Goal: Information Seeking & Learning: Learn about a topic

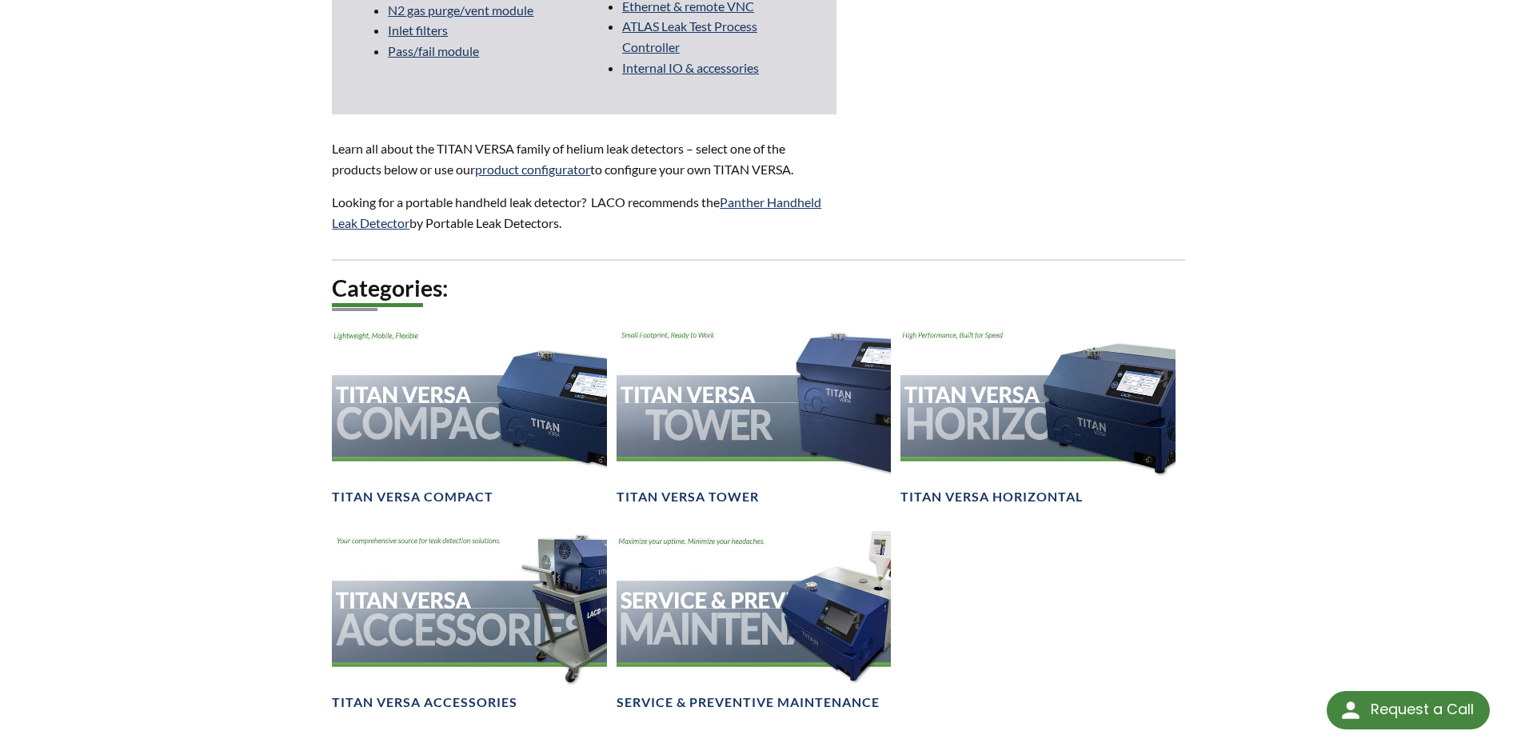
scroll to position [1866, 0]
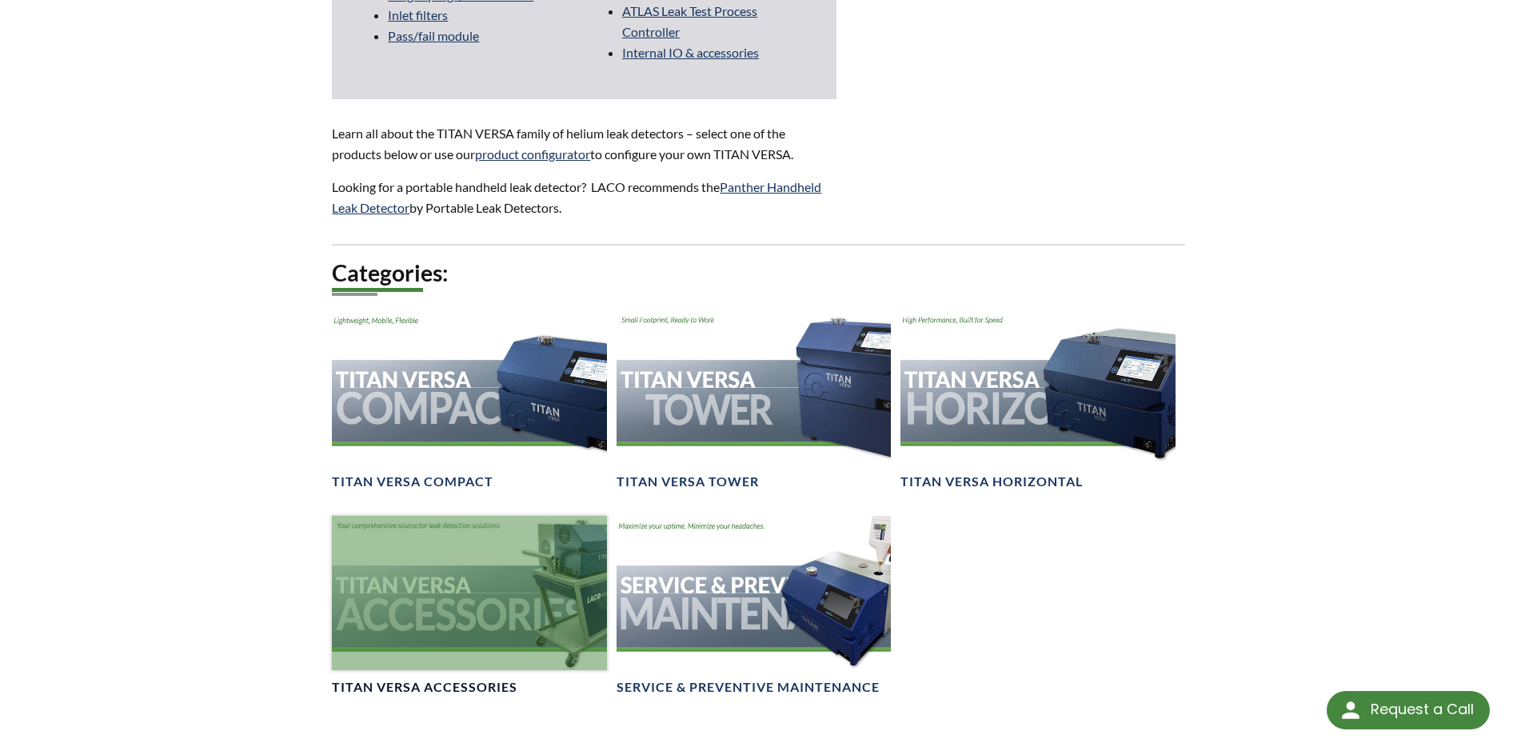
click at [569, 565] on div at bounding box center [469, 593] width 274 height 154
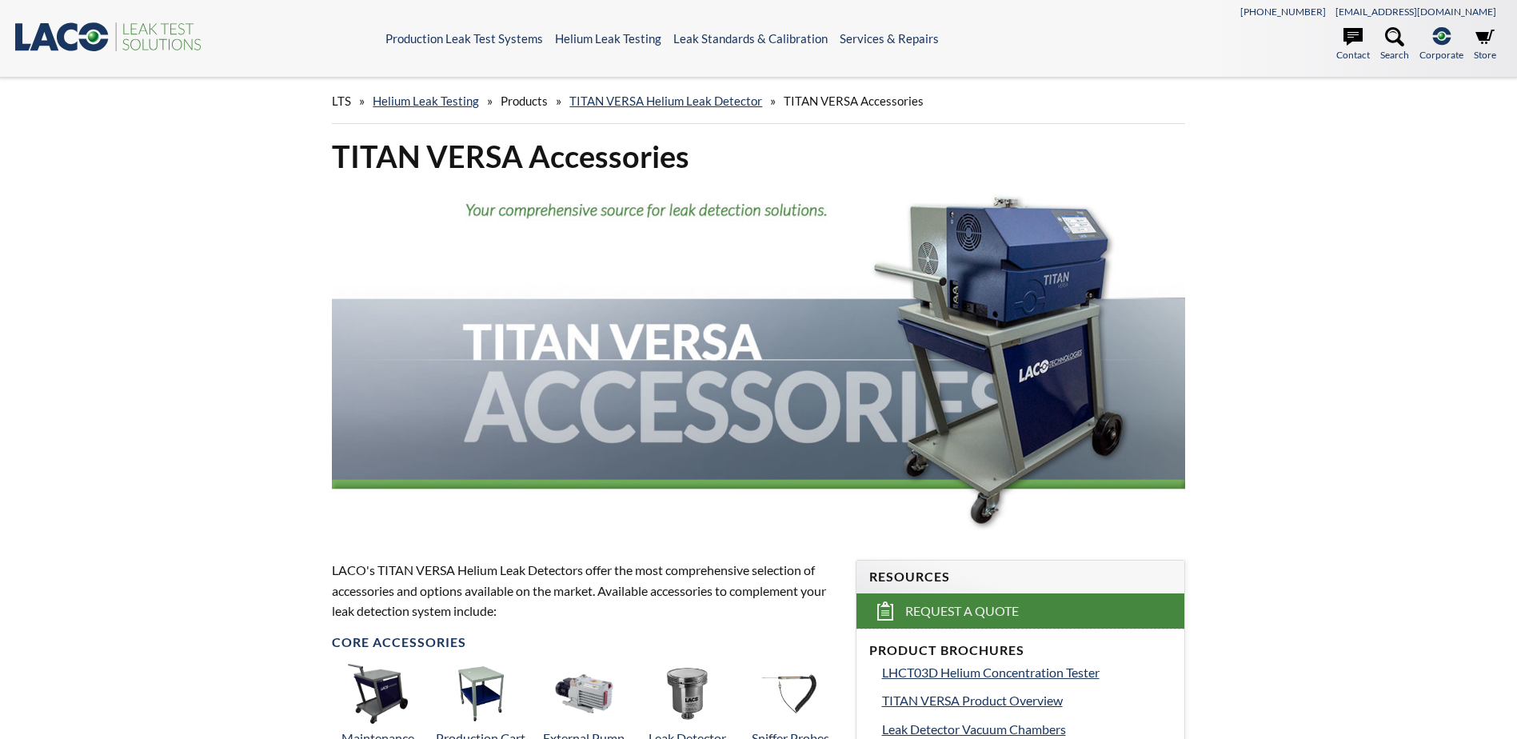
select select "Language Translate Widget"
drag, startPoint x: 171, startPoint y: 246, endPoint x: 182, endPoint y: 209, distance: 38.5
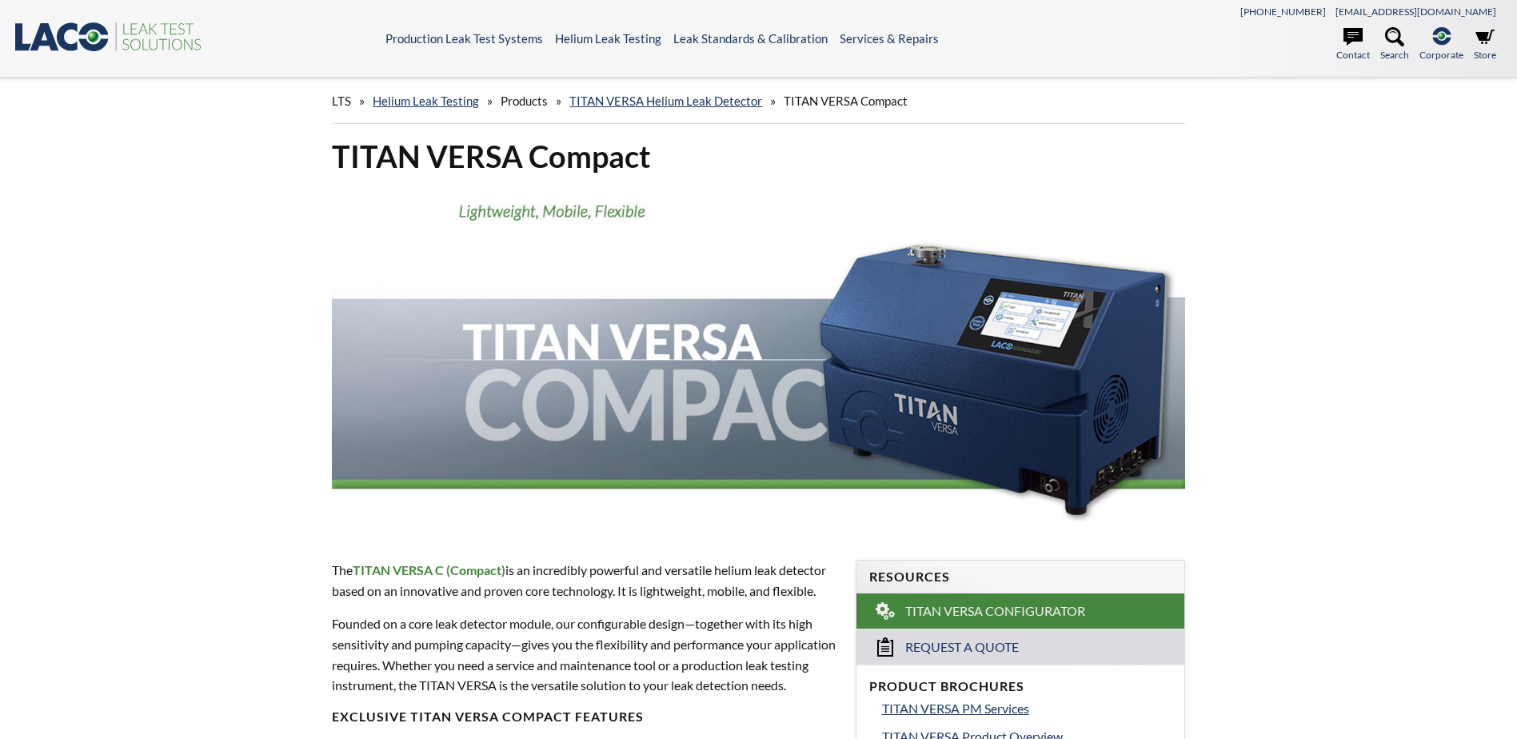
select select "Language Translate Widget"
